Goal: Task Accomplishment & Management: Manage account settings

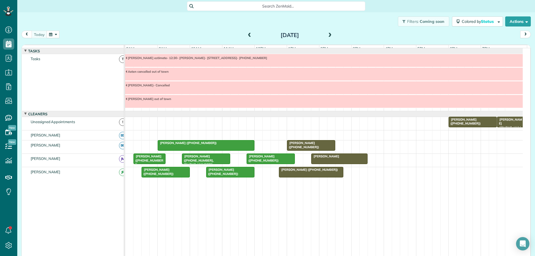
scroll to position [3, 3]
click at [319, 172] on span "[PERSON_NAME] ([PHONE_NUMBER])" at bounding box center [309, 170] width 60 height 4
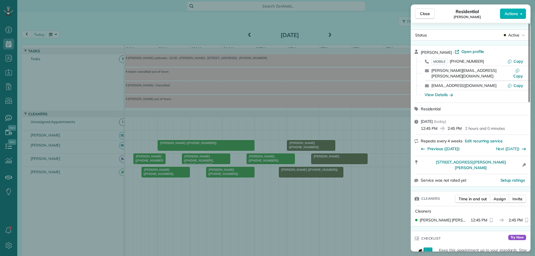
click at [515, 29] on div "Status Active [PERSON_NAME] · Open profile MOBILE [PHONE_NUMBER] Copy [PERSON_N…" at bounding box center [471, 137] width 120 height 229
click at [515, 36] on span "Active" at bounding box center [513, 35] width 11 height 6
click at [512, 53] on div "Completed" at bounding box center [499, 53] width 56 height 8
click at [420, 15] on button "Close" at bounding box center [425, 13] width 20 height 11
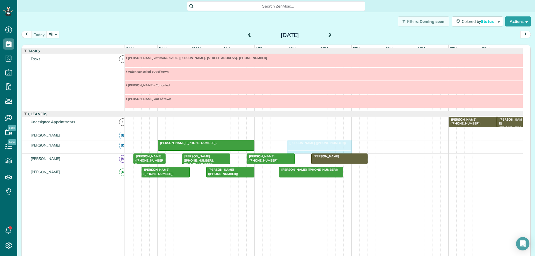
drag, startPoint x: 334, startPoint y: 150, endPoint x: 343, endPoint y: 150, distance: 9.2
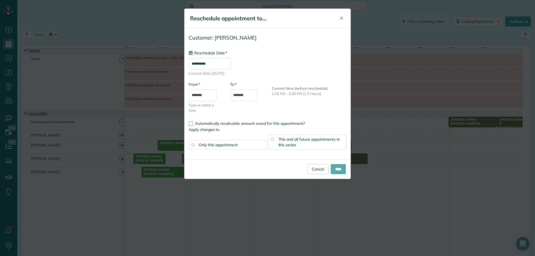
type input "**********"
click at [333, 168] on input "****" at bounding box center [338, 169] width 15 height 10
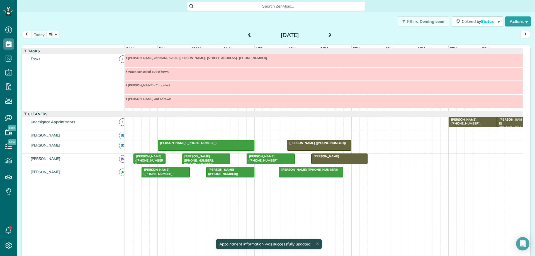
click at [322, 145] on span "[PERSON_NAME] ([PHONE_NUMBER])" at bounding box center [317, 143] width 60 height 4
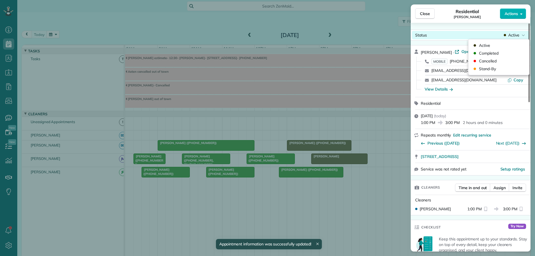
click at [513, 38] on span "Active" at bounding box center [513, 35] width 11 height 6
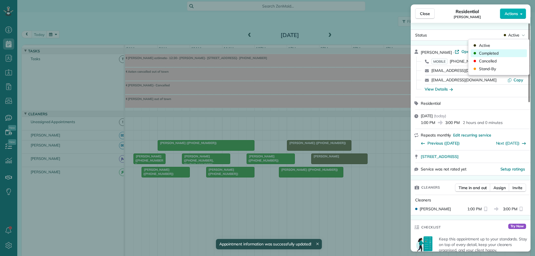
click at [507, 52] on div "Completed" at bounding box center [499, 53] width 56 height 8
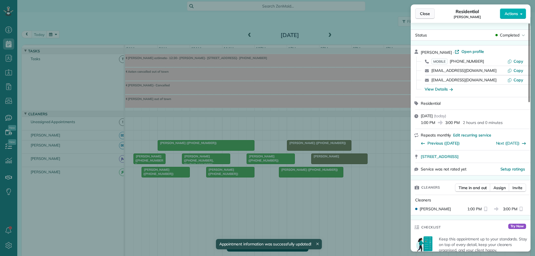
click at [425, 14] on span "Close" at bounding box center [425, 14] width 10 height 6
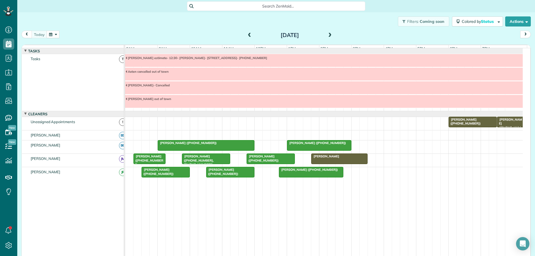
click at [330, 38] on span at bounding box center [330, 35] width 6 height 5
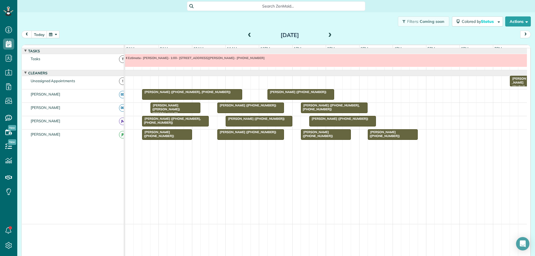
click at [247, 35] on span at bounding box center [250, 35] width 6 height 5
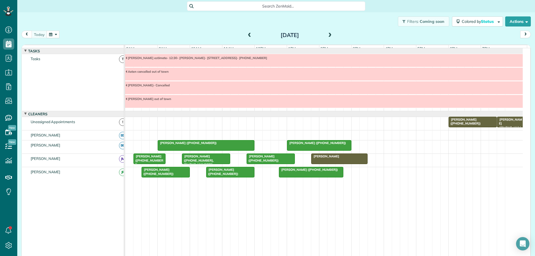
scroll to position [1, 0]
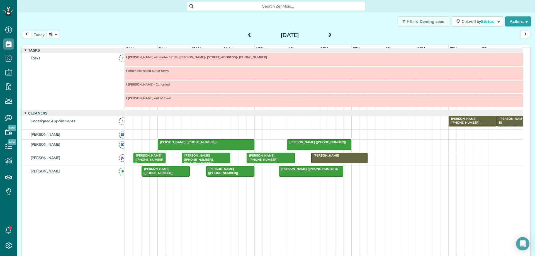
click at [327, 34] on span at bounding box center [330, 35] width 6 height 5
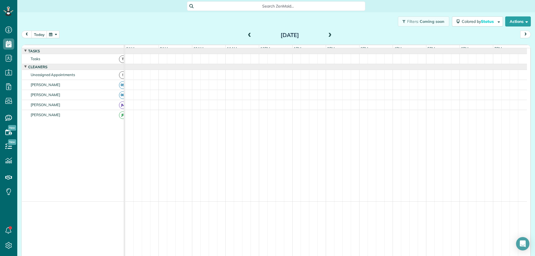
scroll to position [0, 0]
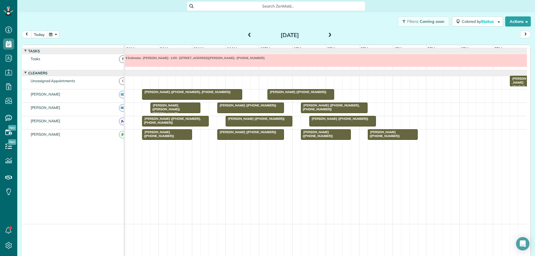
click at [41, 35] on button "today" at bounding box center [40, 35] width 16 height 8
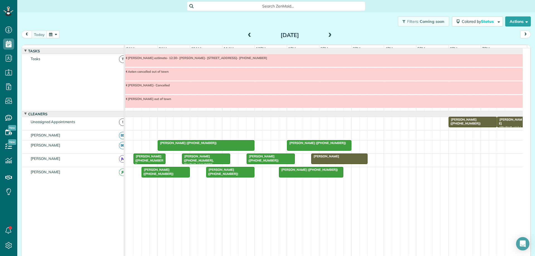
scroll to position [1, 0]
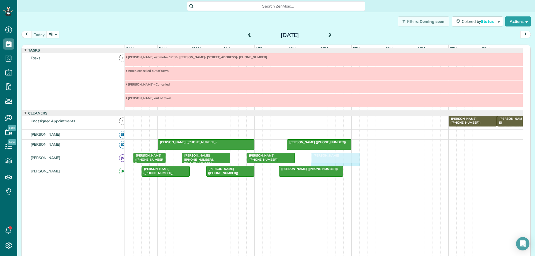
drag, startPoint x: 365, startPoint y: 162, endPoint x: 357, endPoint y: 164, distance: 8.3
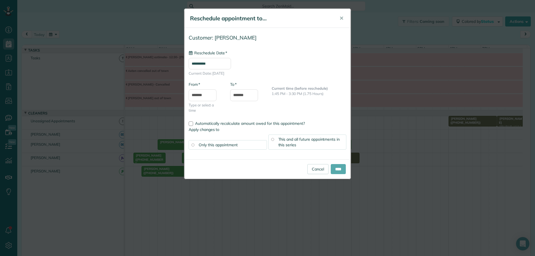
type input "**********"
click at [338, 170] on input "****" at bounding box center [338, 169] width 15 height 10
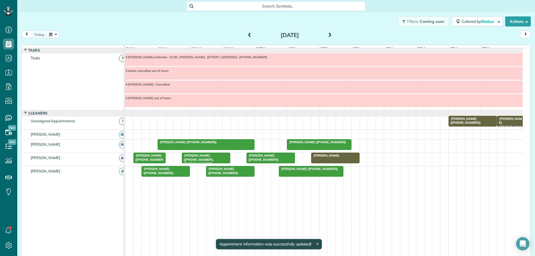
click at [340, 163] on div at bounding box center [336, 158] width 48 height 10
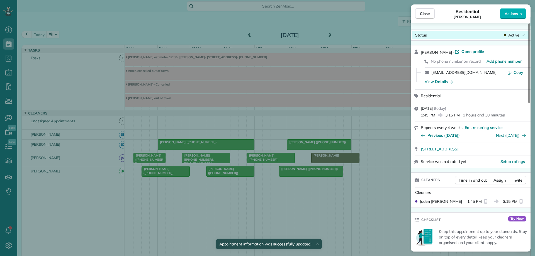
click at [515, 35] on span "Active" at bounding box center [513, 35] width 11 height 6
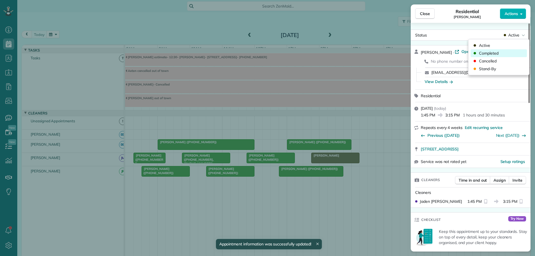
click at [504, 52] on div "Completed" at bounding box center [499, 53] width 56 height 8
click at [417, 14] on button "Close" at bounding box center [425, 13] width 20 height 11
